Goal: Book appointment/travel/reservation

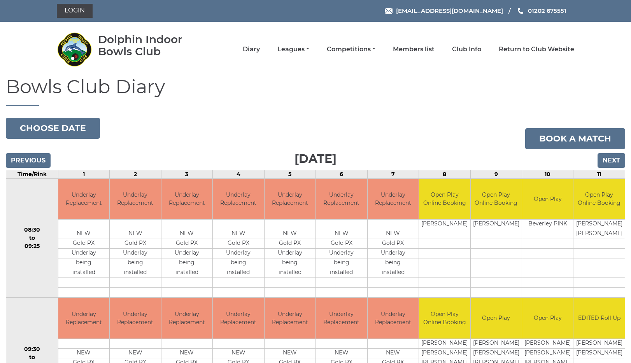
click at [615, 160] on input "Next" at bounding box center [612, 160] width 28 height 15
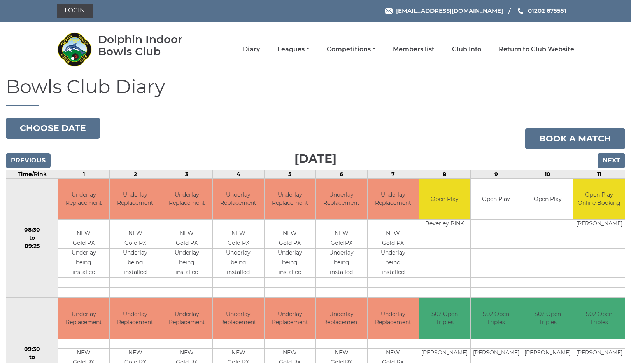
click at [612, 162] on input "Next" at bounding box center [612, 160] width 28 height 15
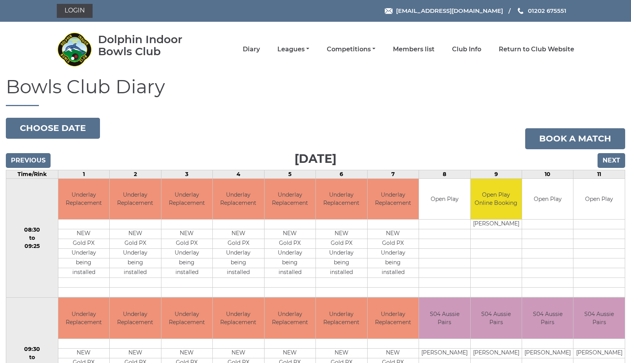
drag, startPoint x: 0, startPoint y: 0, endPoint x: 612, endPoint y: 161, distance: 632.5
click at [612, 161] on input "Next" at bounding box center [612, 160] width 28 height 15
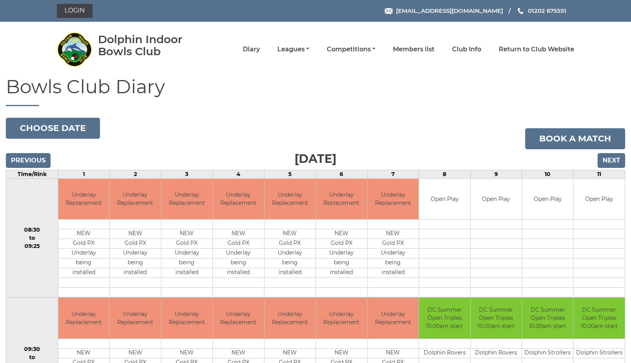
click at [612, 161] on input "Next" at bounding box center [612, 160] width 28 height 15
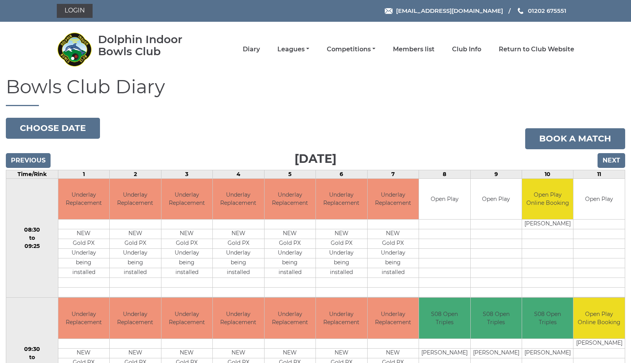
drag, startPoint x: 0, startPoint y: 0, endPoint x: 611, endPoint y: 161, distance: 632.0
click at [612, 161] on input "Next" at bounding box center [612, 160] width 28 height 15
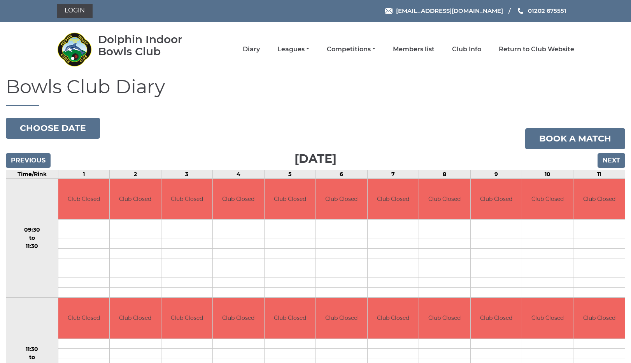
drag, startPoint x: 0, startPoint y: 0, endPoint x: 611, endPoint y: 161, distance: 632.0
click at [611, 161] on input "Next" at bounding box center [612, 160] width 28 height 15
drag, startPoint x: 0, startPoint y: 0, endPoint x: 611, endPoint y: 160, distance: 631.9
click at [611, 161] on input "Next" at bounding box center [612, 160] width 28 height 15
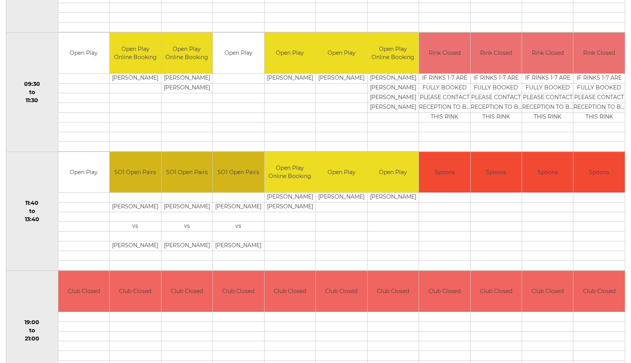
scroll to position [261, 0]
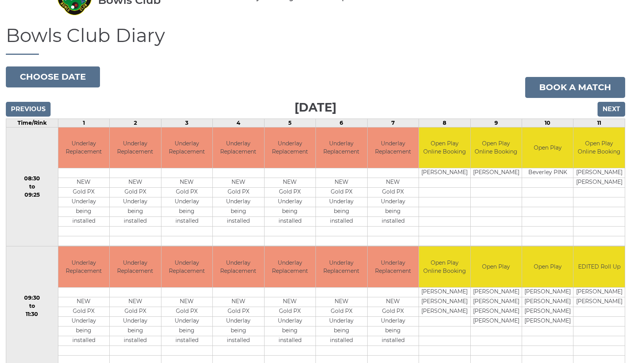
scroll to position [19, 0]
